Goal: Information Seeking & Learning: Understand process/instructions

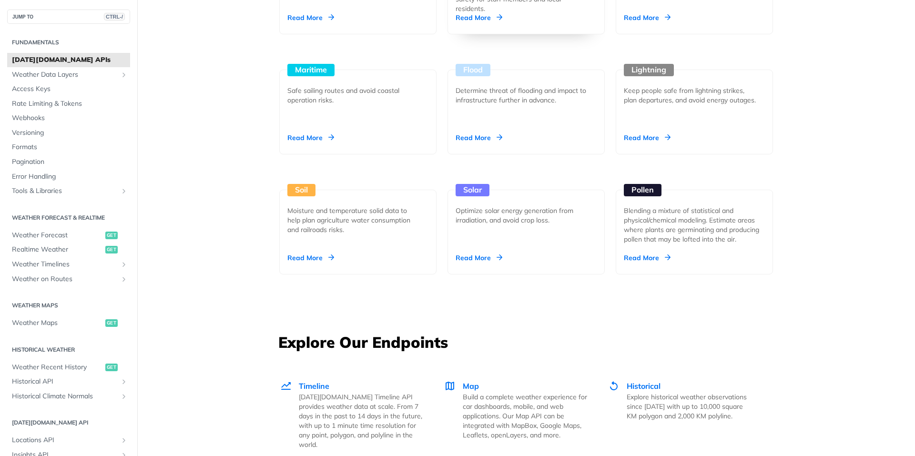
scroll to position [1001, 0]
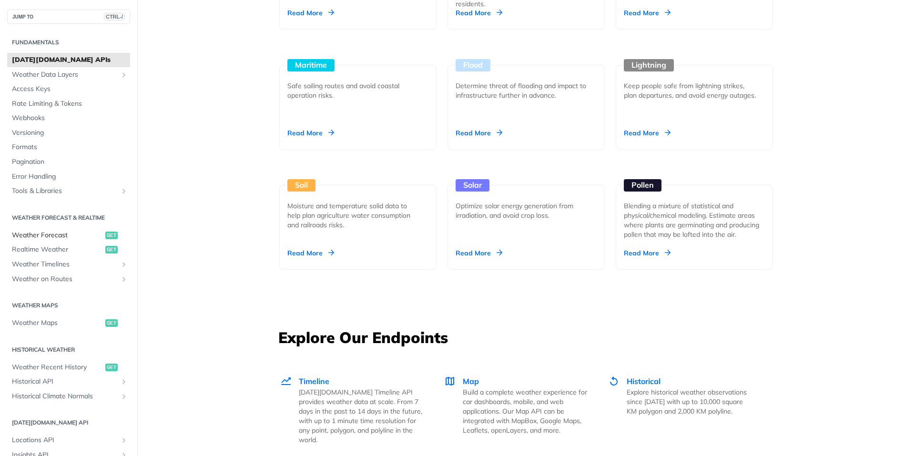
click at [59, 235] on span "Weather Forecast" at bounding box center [57, 236] width 91 height 10
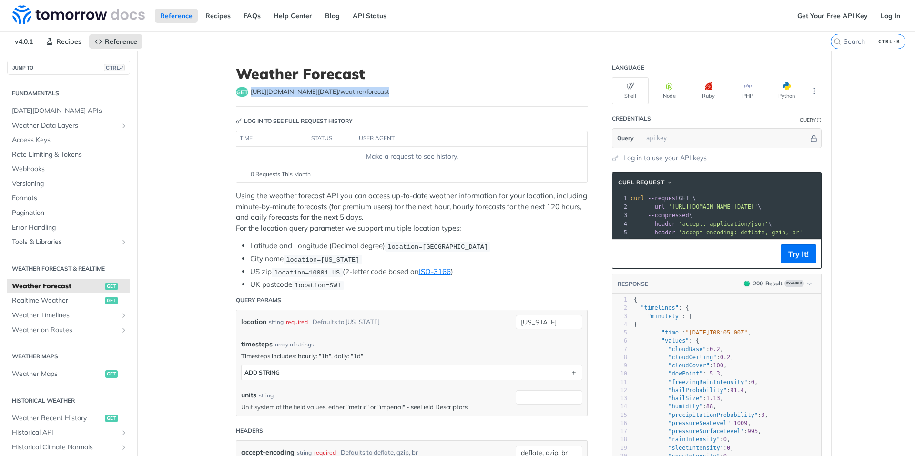
drag, startPoint x: 248, startPoint y: 93, endPoint x: 399, endPoint y: 92, distance: 151.1
click at [399, 92] on div "get https://api.tomorrow.io/v4 /weather/forecast" at bounding box center [412, 92] width 352 height 10
copy span "https://api.tomorrow.io/v4 /weather/forecast"
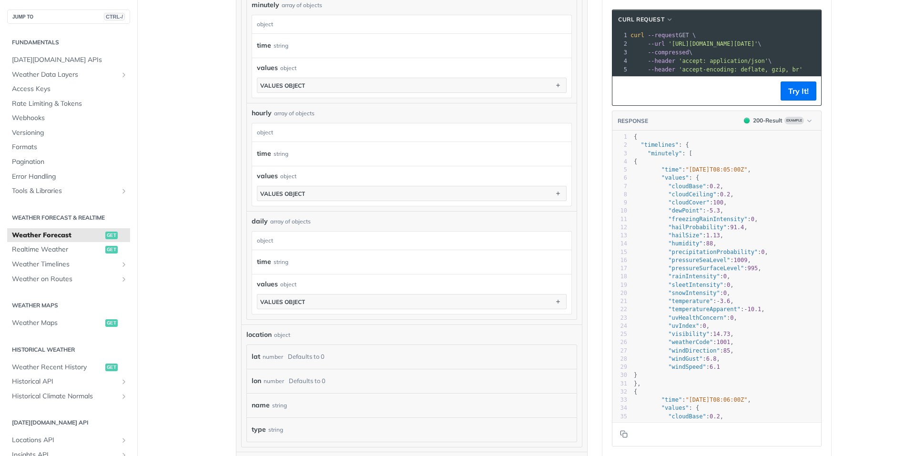
scroll to position [810, 0]
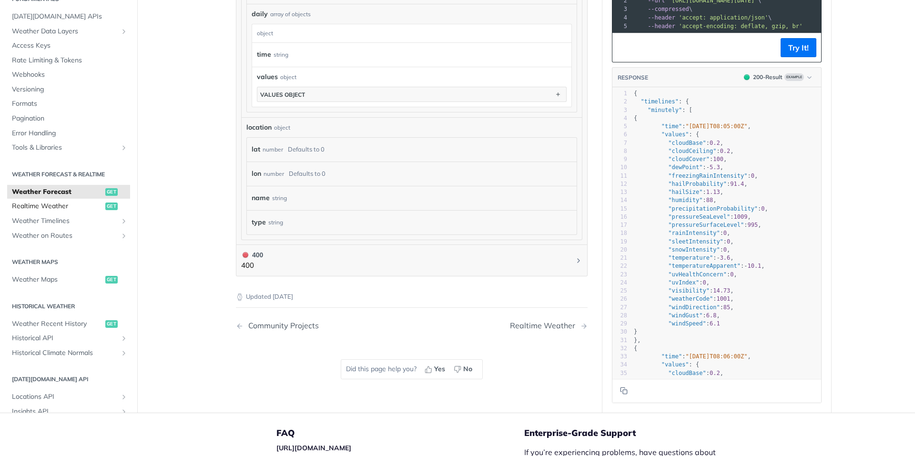
click at [45, 206] on span "Realtime Weather" at bounding box center [57, 207] width 91 height 10
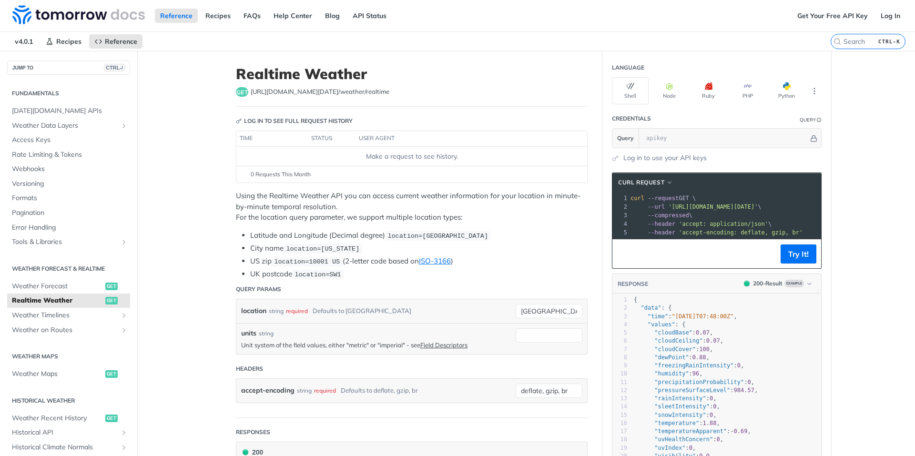
click at [380, 92] on div "get https://api.tomorrow.io/v4 /weather/realtime" at bounding box center [412, 92] width 352 height 10
click at [53, 107] on span "Tomorrow.io APIs" at bounding box center [70, 111] width 116 height 10
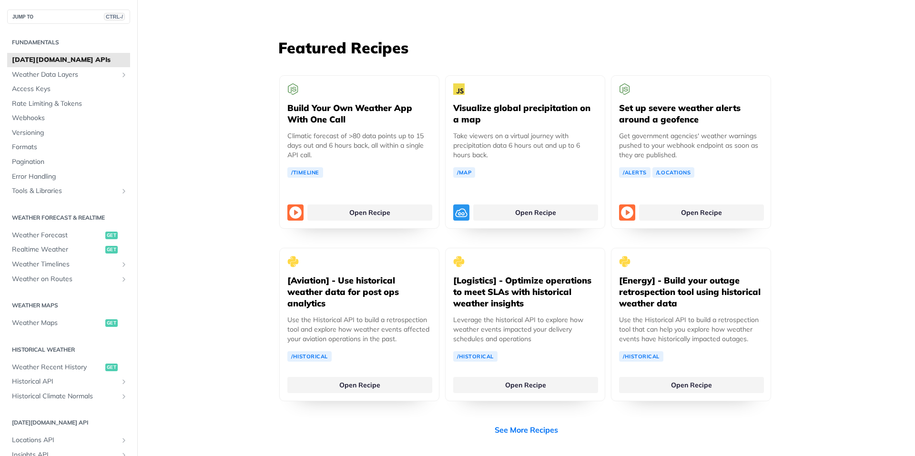
scroll to position [1764, 0]
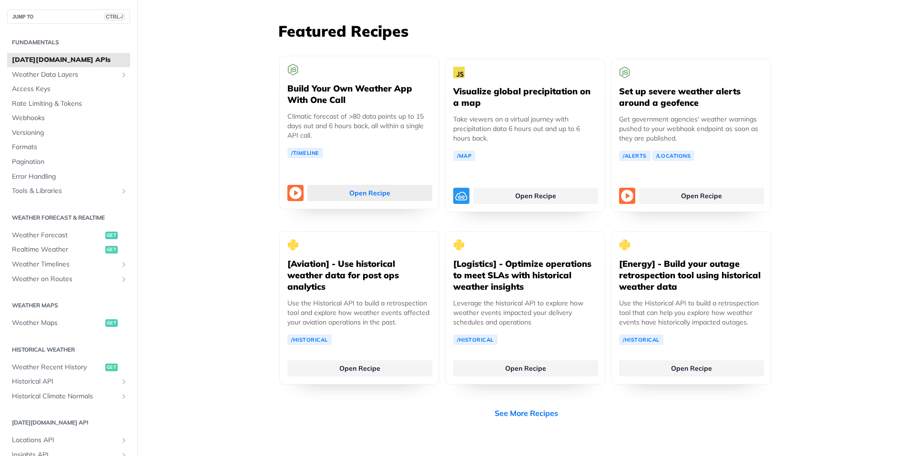
click at [364, 185] on link "Open Recipe" at bounding box center [369, 193] width 125 height 16
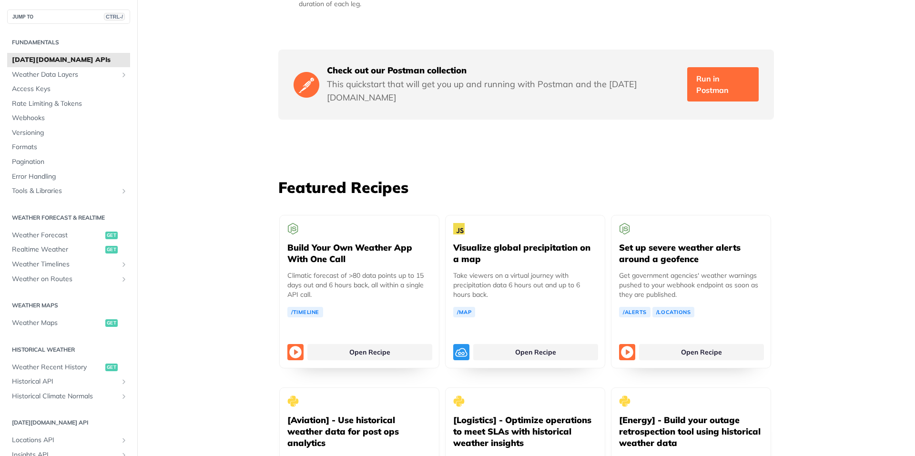
scroll to position [1478, 0]
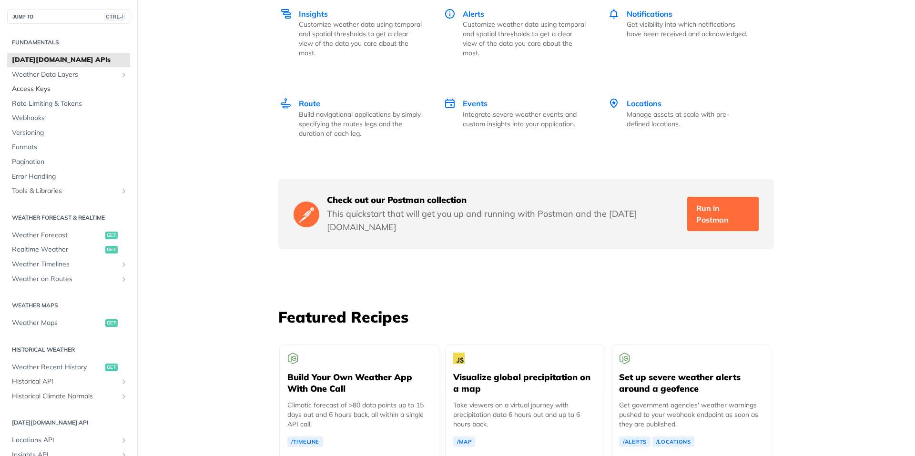
click at [33, 91] on span "Access Keys" at bounding box center [70, 89] width 116 height 10
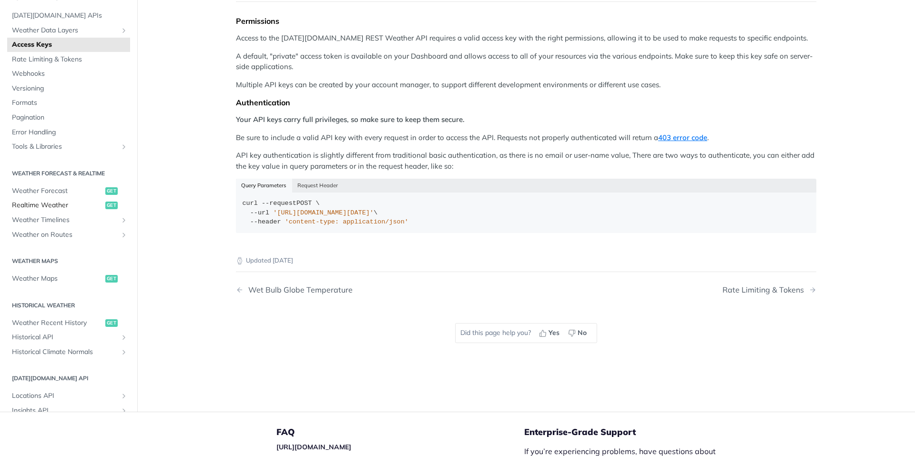
click at [57, 202] on span "Realtime Weather" at bounding box center [57, 206] width 91 height 10
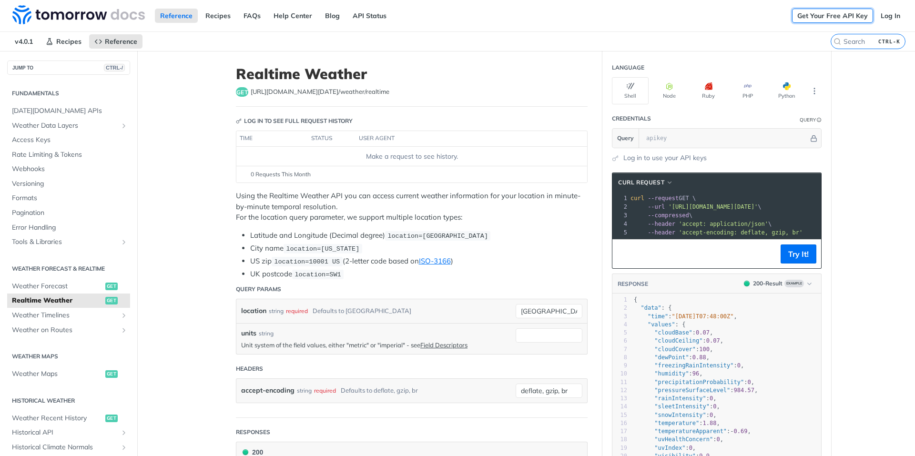
click at [812, 18] on link "Get Your Free API Key" at bounding box center [832, 16] width 81 height 14
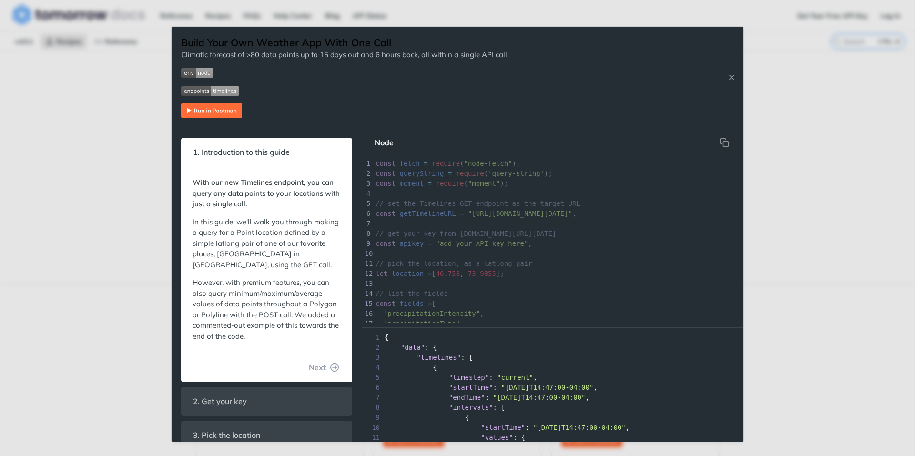
click at [219, 112] on img "Expand image" at bounding box center [211, 110] width 61 height 15
